Goal: Information Seeking & Learning: Learn about a topic

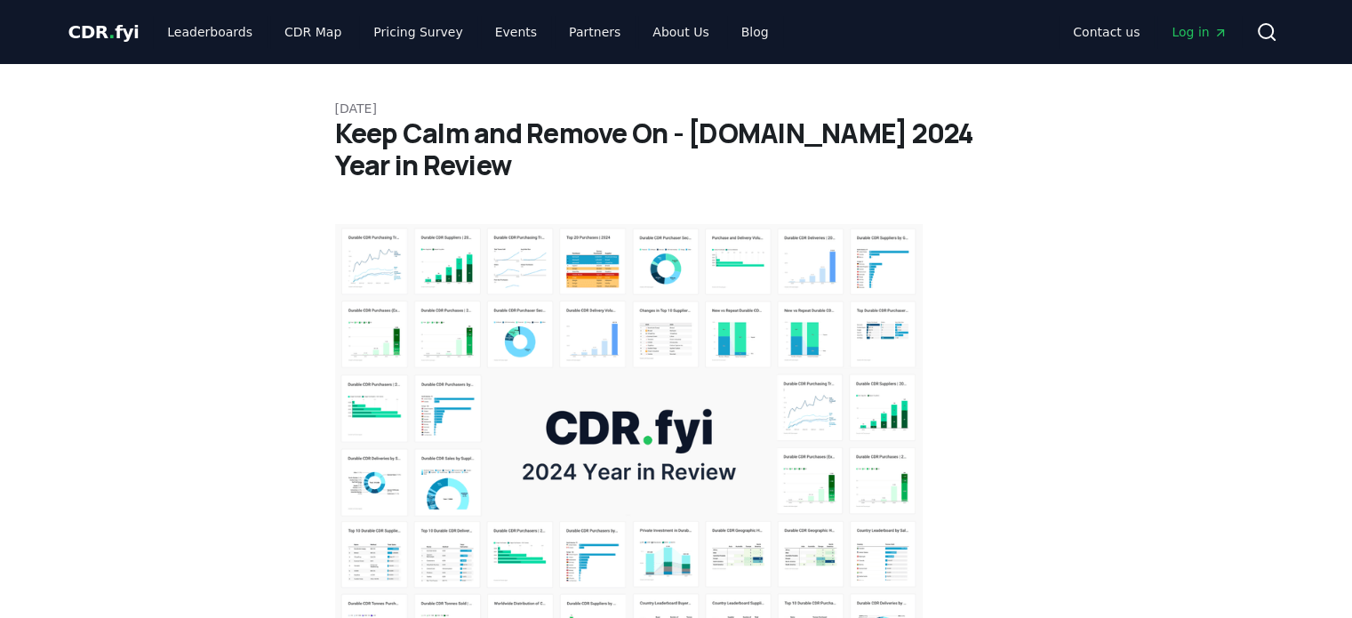
drag, startPoint x: 543, startPoint y: 130, endPoint x: 602, endPoint y: 305, distance: 184.7
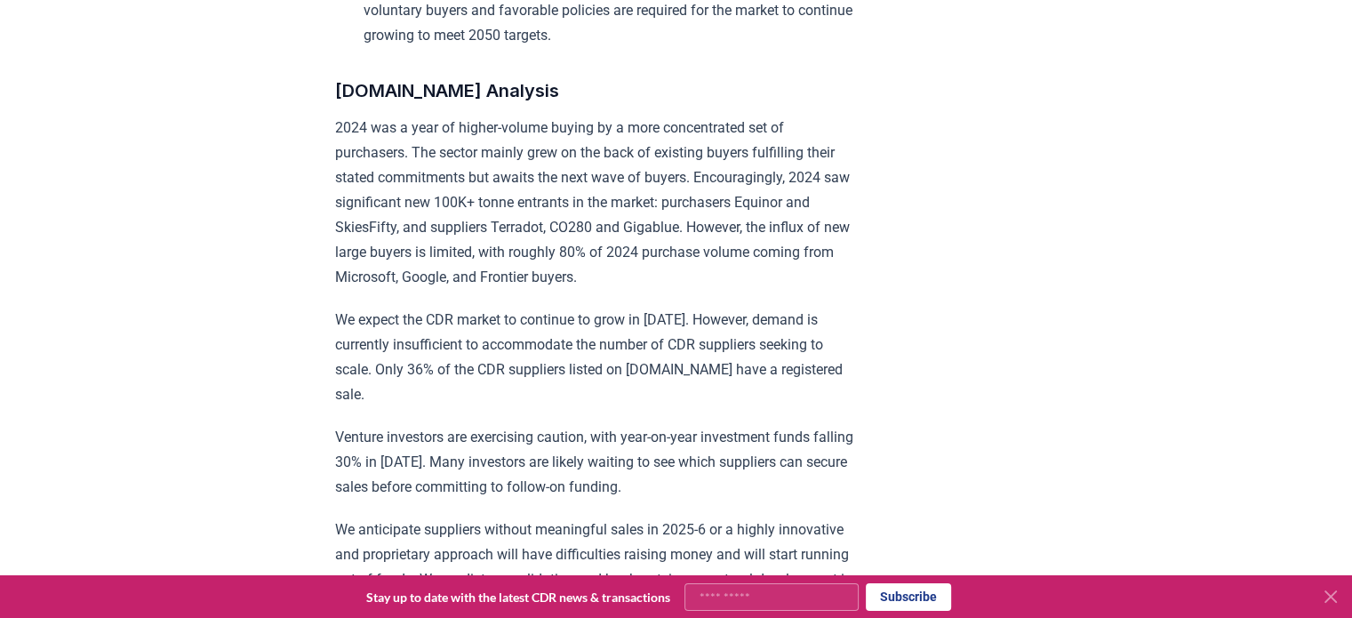
scroll to position [1245, 0]
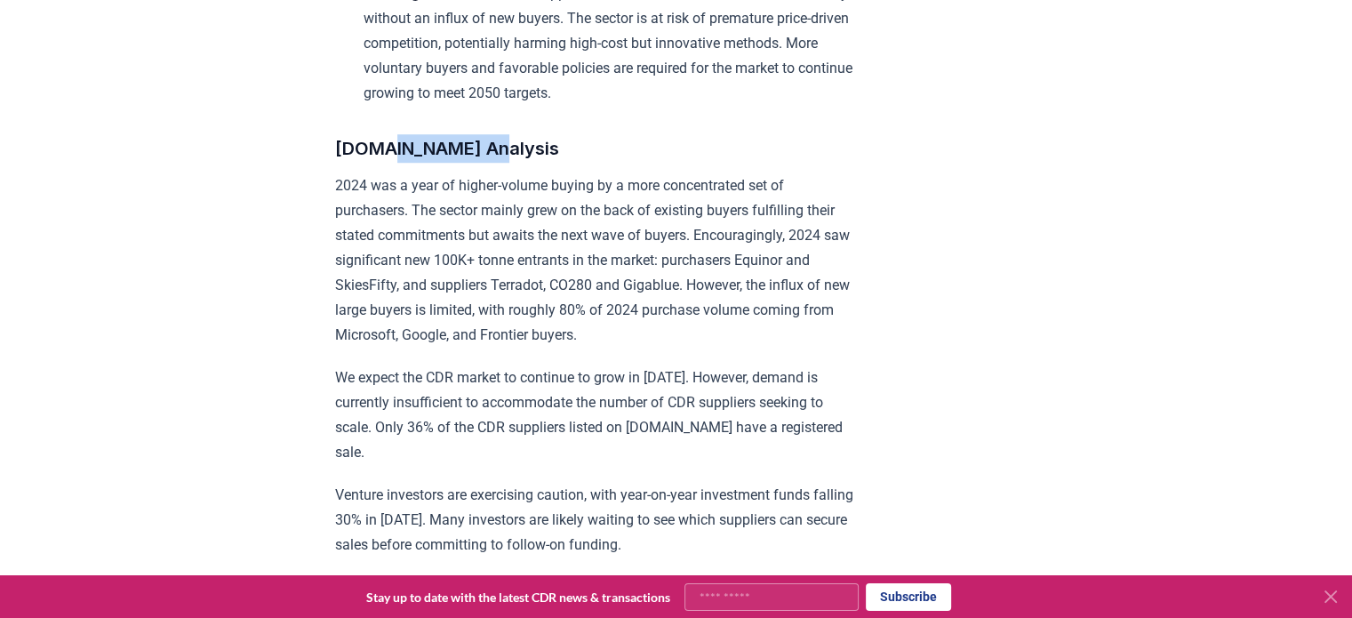
drag, startPoint x: 382, startPoint y: 170, endPoint x: 500, endPoint y: 170, distance: 117.4
click at [500, 163] on h3 "[DOMAIN_NAME] Analysis" at bounding box center [595, 148] width 520 height 28
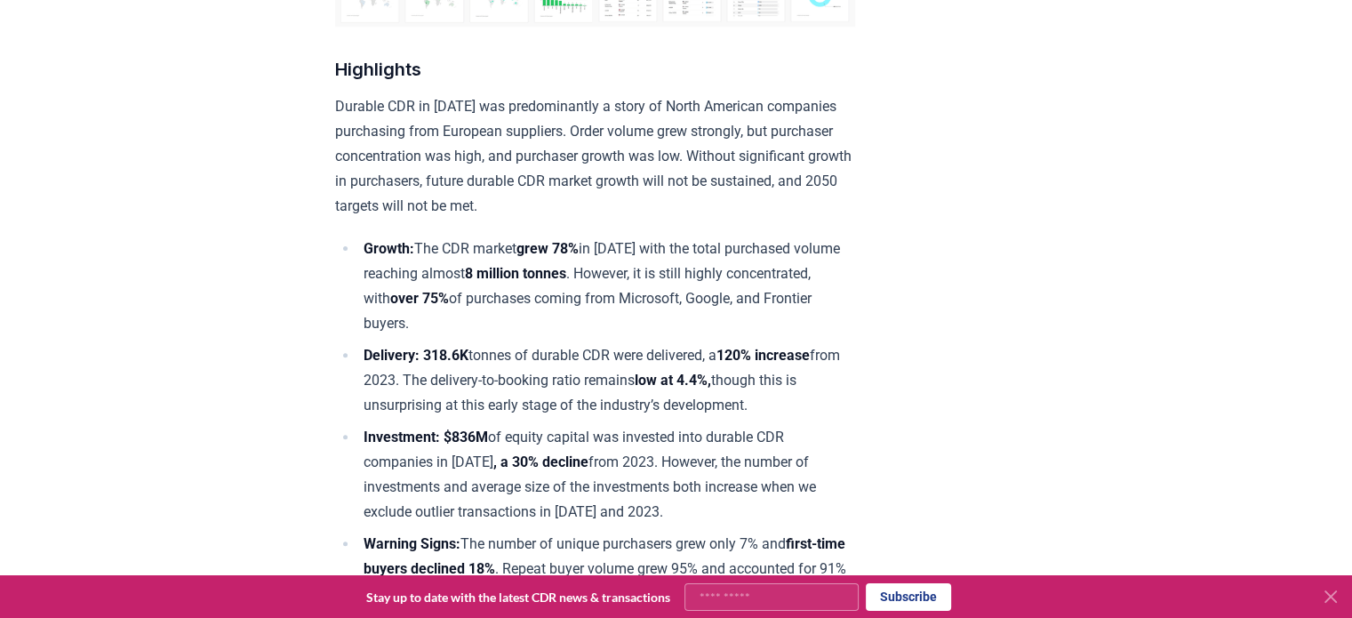
scroll to position [534, 0]
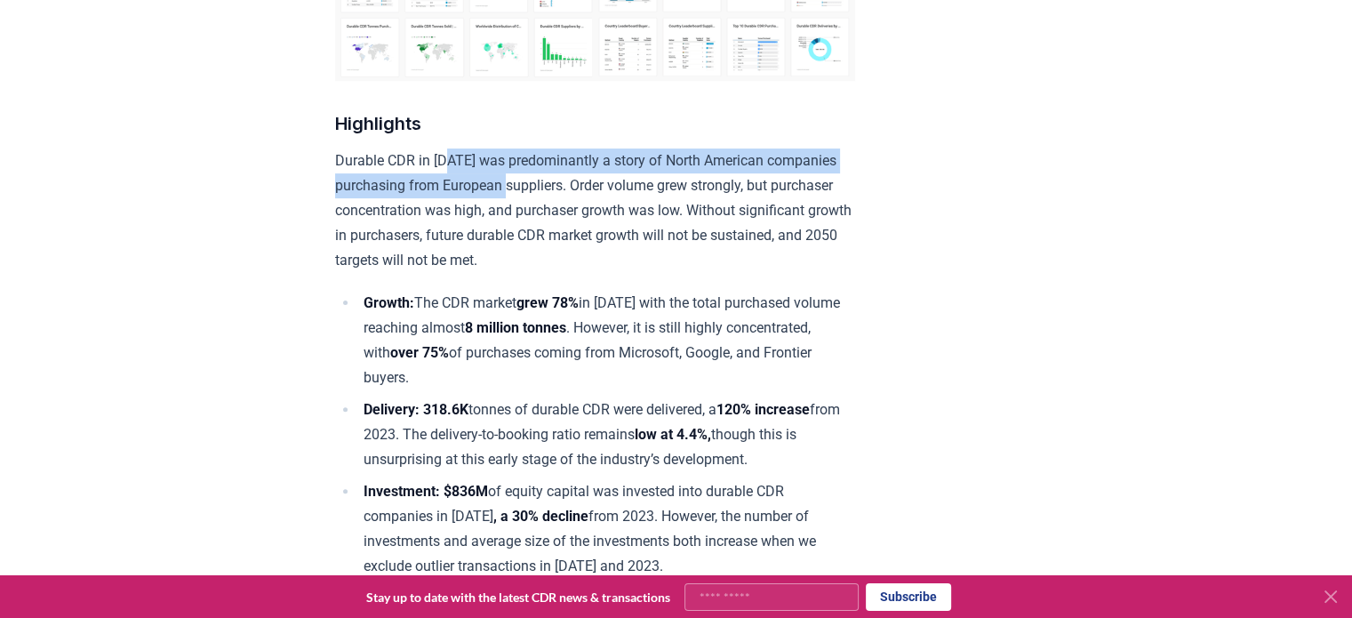
drag, startPoint x: 451, startPoint y: 163, endPoint x: 521, endPoint y: 171, distance: 70.7
click at [521, 171] on p "Durable CDR in [DATE] was predominantly a story of North American companies pur…" at bounding box center [595, 210] width 520 height 124
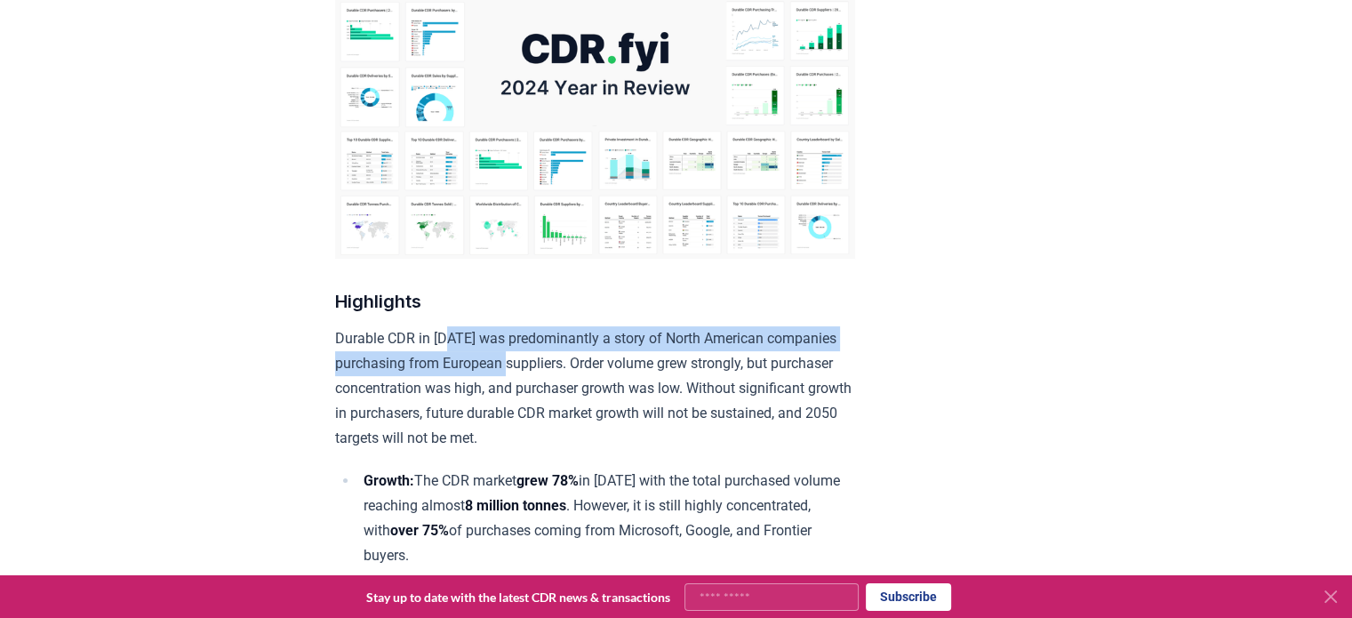
click at [518, 162] on img at bounding box center [595, 63] width 520 height 390
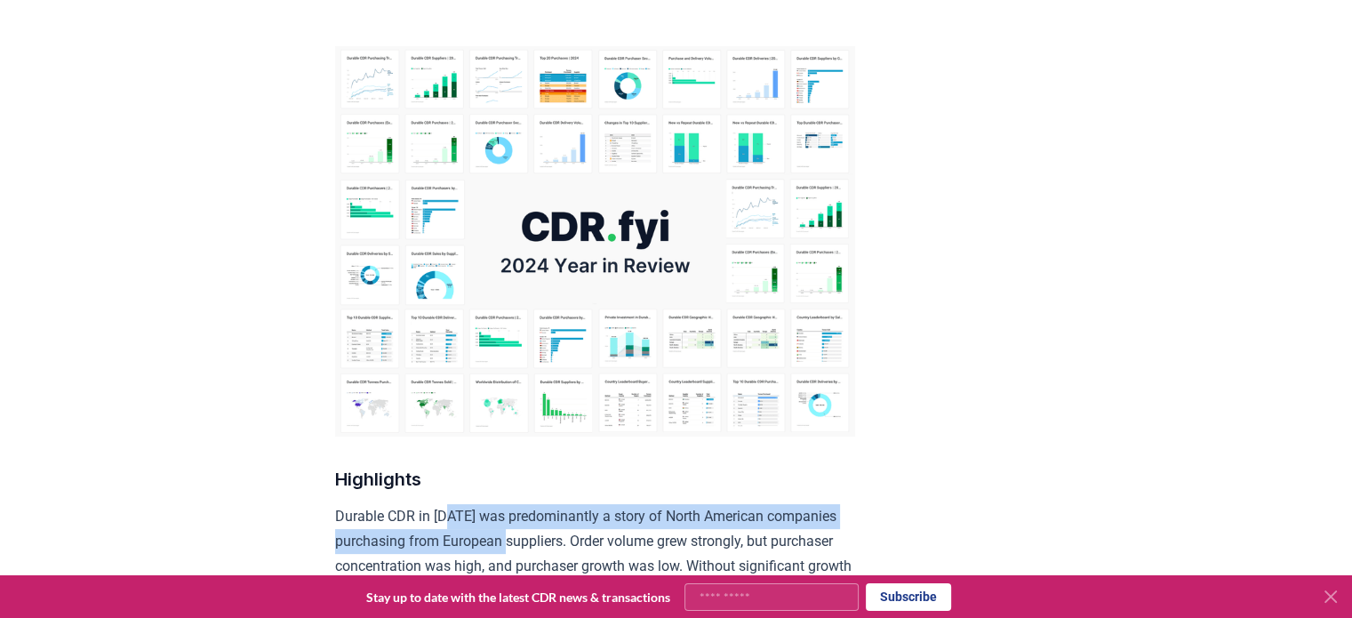
click at [523, 163] on img at bounding box center [595, 241] width 520 height 390
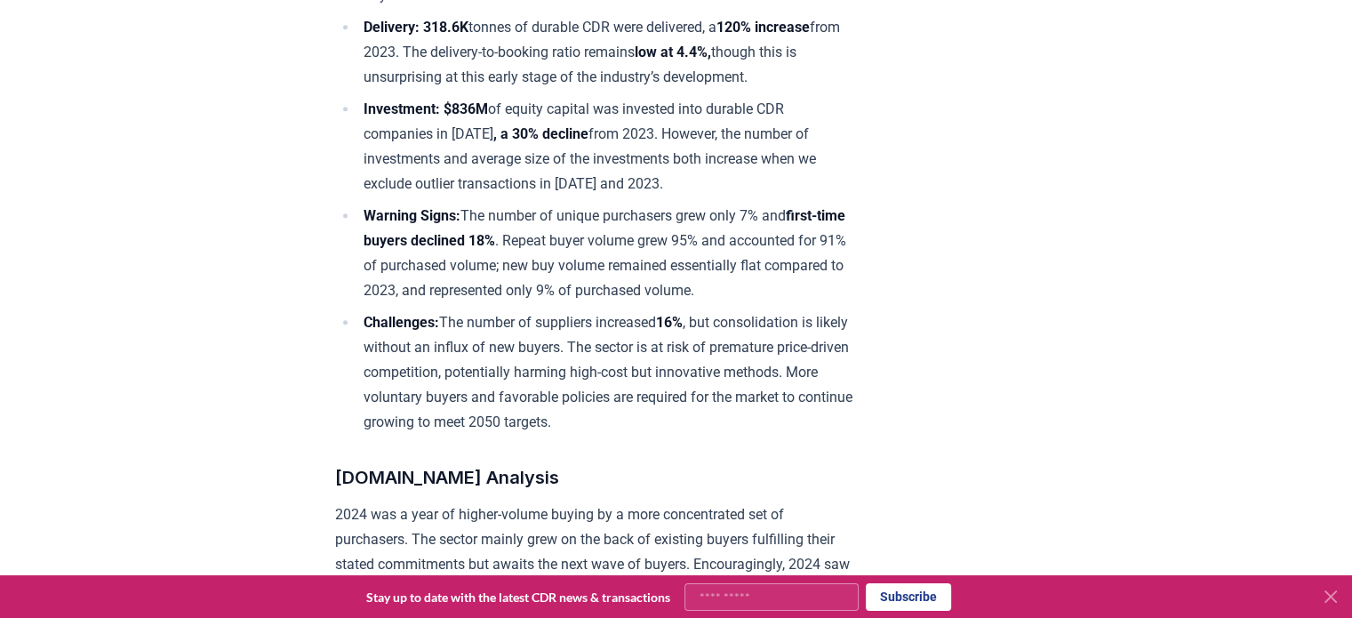
scroll to position [978, 0]
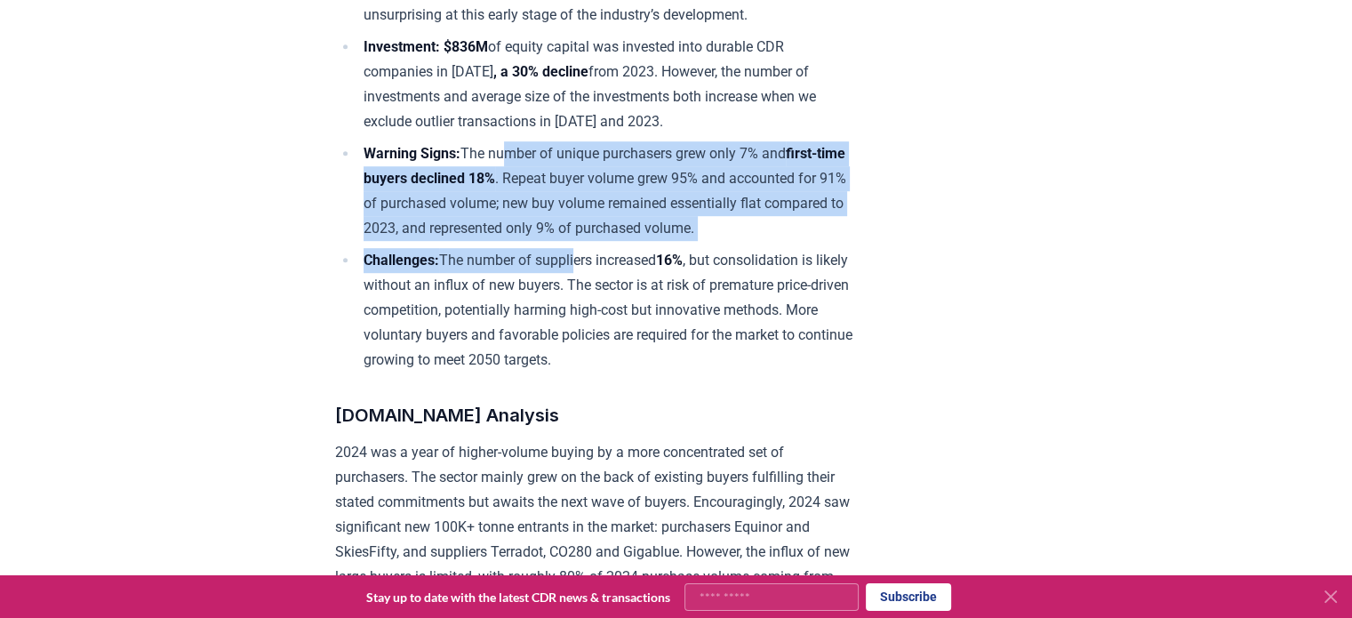
drag, startPoint x: 510, startPoint y: 152, endPoint x: 580, endPoint y: 291, distance: 155.5
click at [580, 291] on ul "Growth: The CDR market grew 78% in [DATE] with the total purchased volume reach…" at bounding box center [595, 109] width 520 height 526
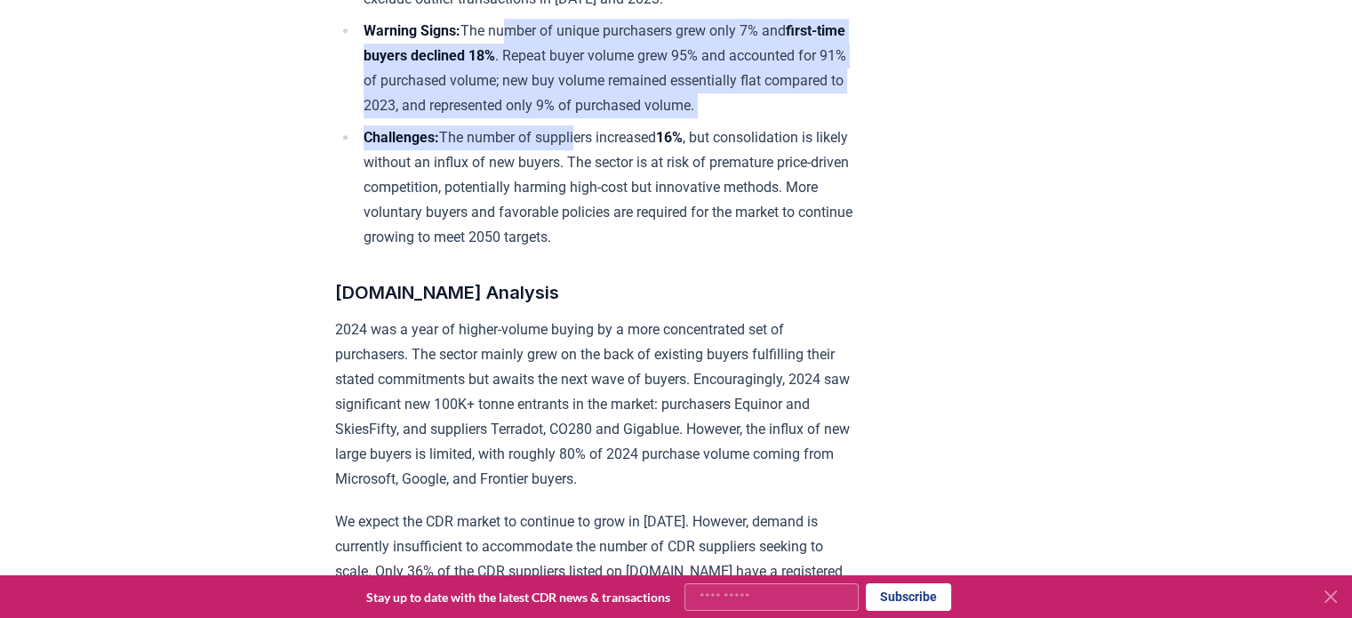
scroll to position [1067, 0]
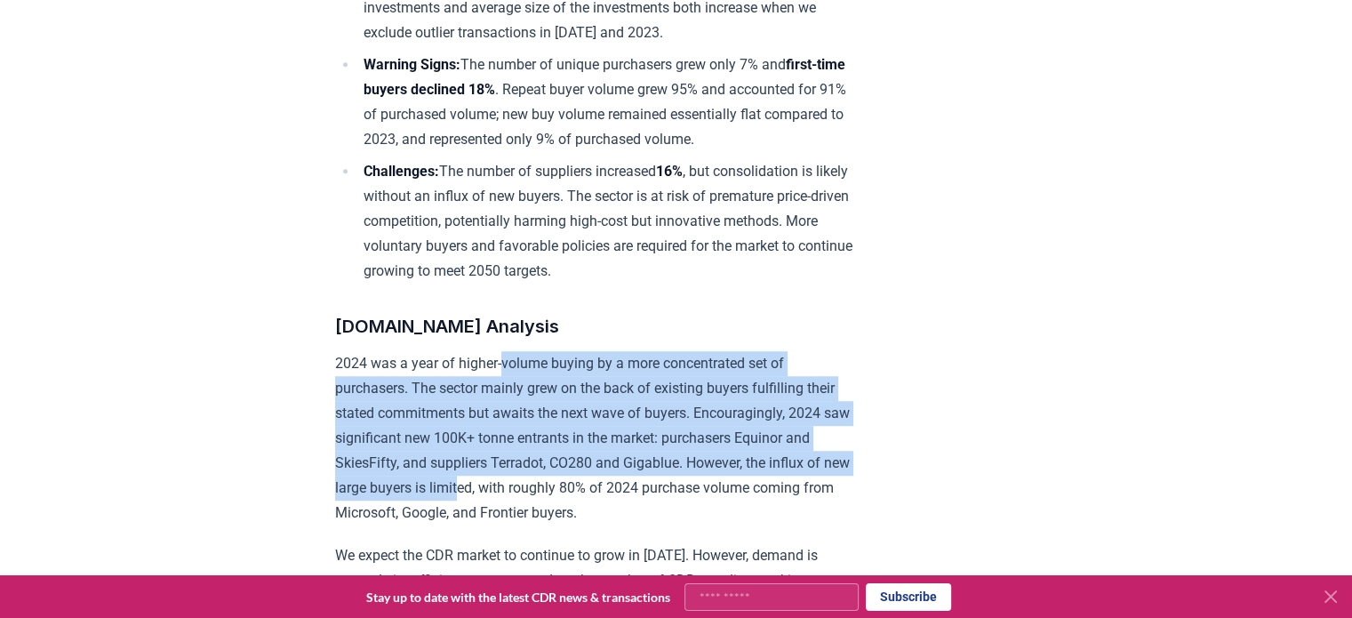
drag, startPoint x: 505, startPoint y: 381, endPoint x: 569, endPoint y: 500, distance: 135.3
click at [569, 500] on p "2024 was a year of higher-volume buying by a more concentrated set of purchaser…" at bounding box center [595, 438] width 520 height 174
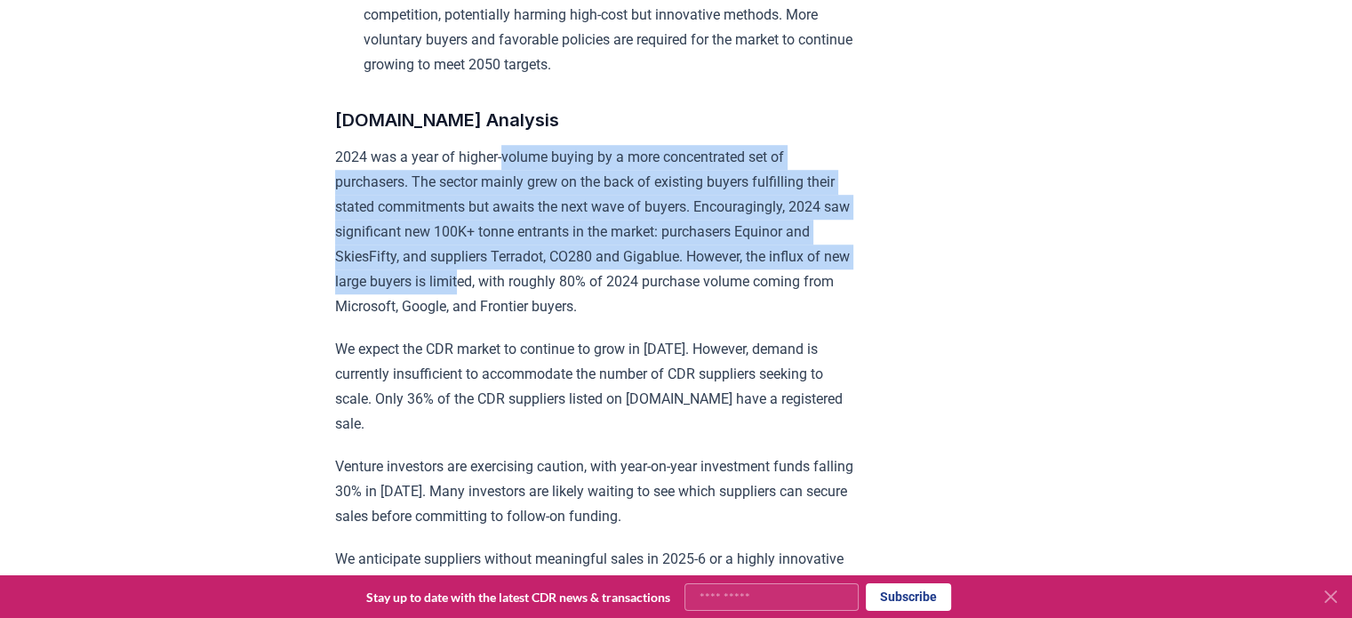
scroll to position [1601, 0]
